Goal: Task Accomplishment & Management: Manage account settings

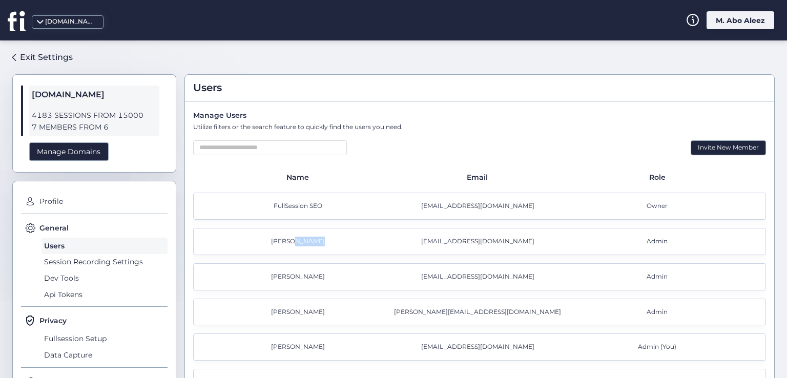
drag, startPoint x: 407, startPoint y: 128, endPoint x: 189, endPoint y: 115, distance: 218.6
click at [189, 115] on div "Manage Users Utilize filters or the search feature to quickly find the users yo…" at bounding box center [479, 270] width 589 height 338
click at [258, 115] on div "Manage Users" at bounding box center [479, 115] width 573 height 11
drag, startPoint x: 252, startPoint y: 116, endPoint x: 194, endPoint y: 130, distance: 59.6
click at [194, 130] on div "Manage Users Utilize filters or the search feature to quickly find the users yo…" at bounding box center [479, 270] width 589 height 338
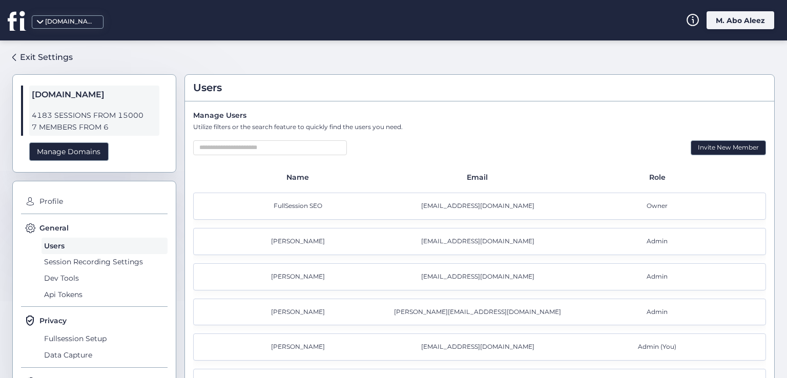
click at [197, 127] on div "Utilize filters or the search feature to quickly find the users you need." at bounding box center [479, 127] width 573 height 10
click at [215, 126] on div "Utilize filters or the search feature to quickly find the users you need." at bounding box center [479, 127] width 573 height 10
click at [365, 127] on div "Utilize filters or the search feature to quickly find the users you need." at bounding box center [479, 127] width 573 height 10
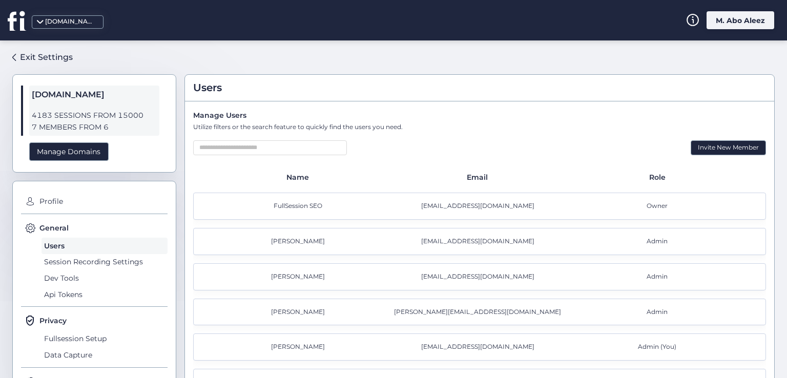
drag, startPoint x: 465, startPoint y: 179, endPoint x: 441, endPoint y: 179, distance: 23.6
click at [441, 179] on div "Email" at bounding box center [479, 177] width 180 height 11
click at [266, 189] on div "Name Email Role FullSession SEO [EMAIL_ADDRESS][DOMAIN_NAME] Owner [PERSON_NAME…" at bounding box center [479, 302] width 573 height 260
drag, startPoint x: 663, startPoint y: 172, endPoint x: 648, endPoint y: 166, distance: 16.7
click at [648, 166] on div "Manage Users Utilize filters or the search feature to quickly find the users yo…" at bounding box center [479, 270] width 589 height 338
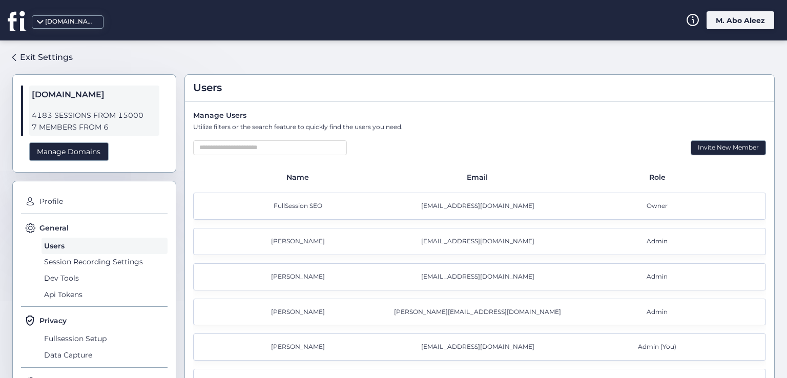
click at [482, 182] on div "Email" at bounding box center [479, 177] width 180 height 11
click at [479, 178] on div "Email" at bounding box center [479, 177] width 180 height 11
click at [465, 197] on div "FullSession SEO [EMAIL_ADDRESS][DOMAIN_NAME] Owner" at bounding box center [479, 206] width 573 height 27
click at [465, 199] on div "FullSession SEO [EMAIL_ADDRESS][DOMAIN_NAME] Owner" at bounding box center [479, 206] width 573 height 27
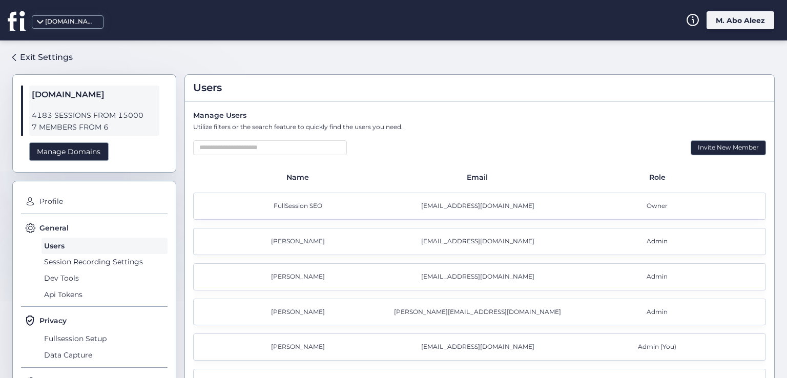
click at [464, 203] on div "[EMAIL_ADDRESS][DOMAIN_NAME]" at bounding box center [480, 206] width 180 height 10
click at [475, 250] on div "[PERSON_NAME] [PERSON_NAME][EMAIL_ADDRESS][DOMAIN_NAME] Admin" at bounding box center [479, 241] width 573 height 27
click at [475, 239] on div "[EMAIL_ADDRESS][DOMAIN_NAME]" at bounding box center [480, 242] width 180 height 10
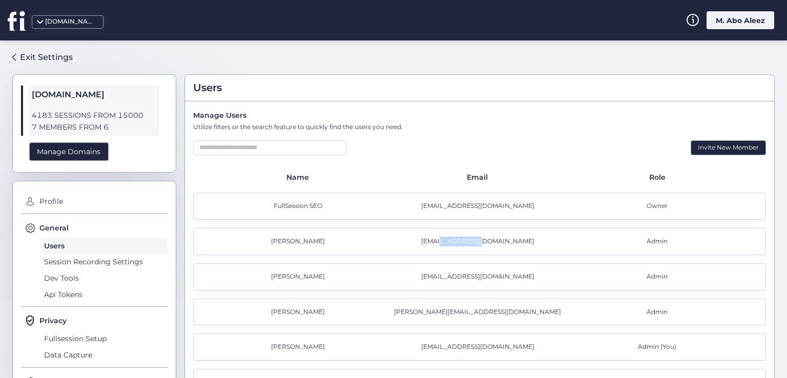
click at [484, 281] on div "[PERSON_NAME] [EMAIL_ADDRESS][DOMAIN_NAME] Admin" at bounding box center [479, 276] width 573 height 27
click at [482, 275] on div "[EMAIL_ADDRESS][DOMAIN_NAME]" at bounding box center [480, 277] width 180 height 10
click at [482, 307] on div "[PERSON_NAME][EMAIL_ADDRESS][DOMAIN_NAME]" at bounding box center [480, 312] width 180 height 10
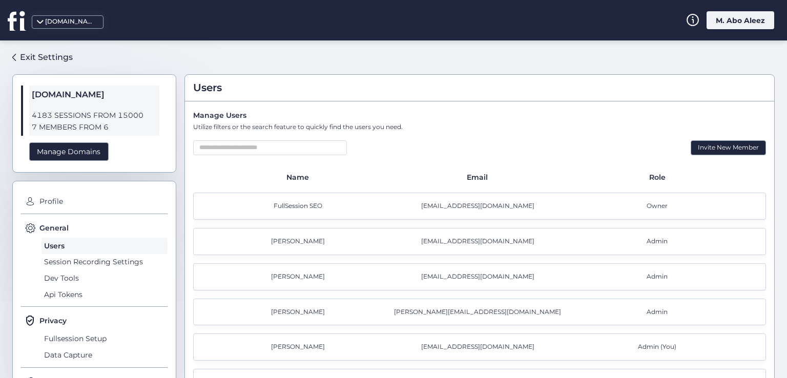
click at [481, 313] on div "[PERSON_NAME][EMAIL_ADDRESS][DOMAIN_NAME]" at bounding box center [480, 312] width 180 height 10
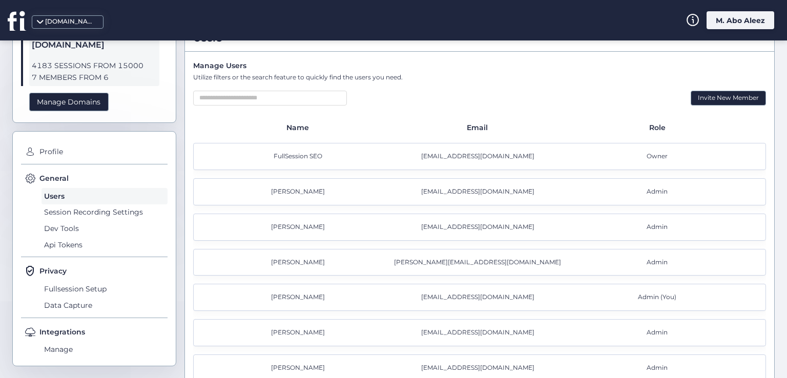
scroll to position [68, 0]
